Goal: Use online tool/utility: Utilize a website feature to perform a specific function

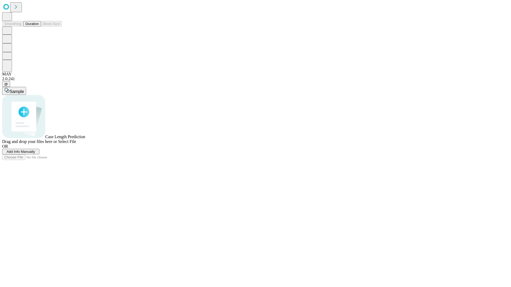
click at [35, 154] on span "Add Info Manually" at bounding box center [21, 152] width 28 height 4
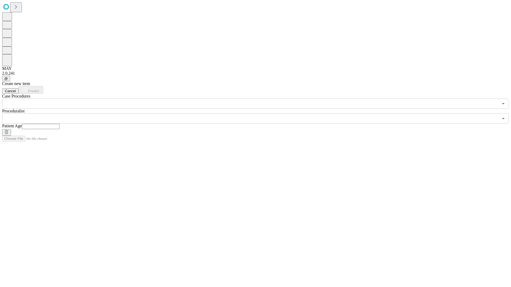
click at [60, 124] on input "text" at bounding box center [41, 126] width 38 height 5
type input "**"
click at [259, 114] on input "text" at bounding box center [250, 119] width 496 height 10
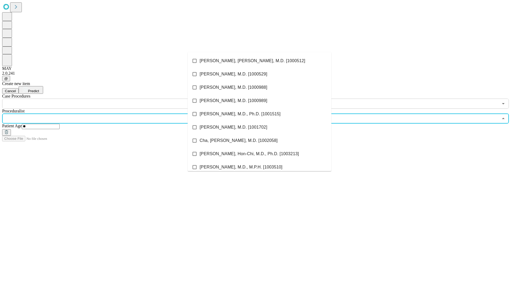
click at [259, 61] on li "[PERSON_NAME], [PERSON_NAME], M.D. [1000512]" at bounding box center [260, 60] width 144 height 13
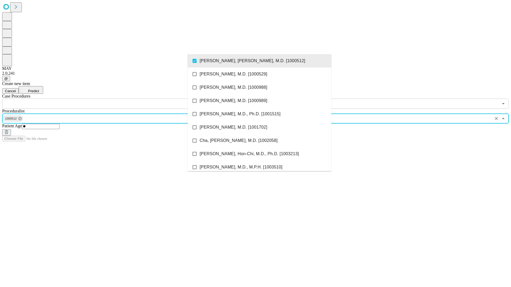
click at [112, 99] on input "text" at bounding box center [250, 104] width 496 height 10
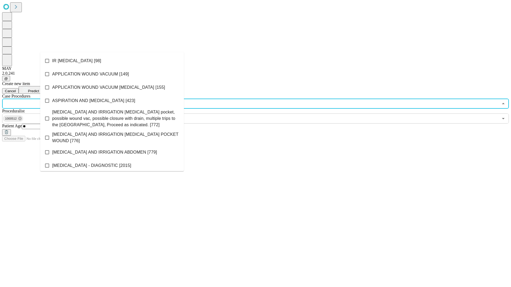
click at [112, 61] on li "IR [MEDICAL_DATA] [98]" at bounding box center [112, 60] width 144 height 13
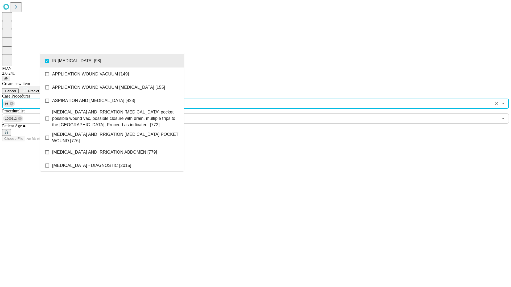
click at [39, 89] on span "Predict" at bounding box center [33, 91] width 11 height 4
